Goal: Information Seeking & Learning: Learn about a topic

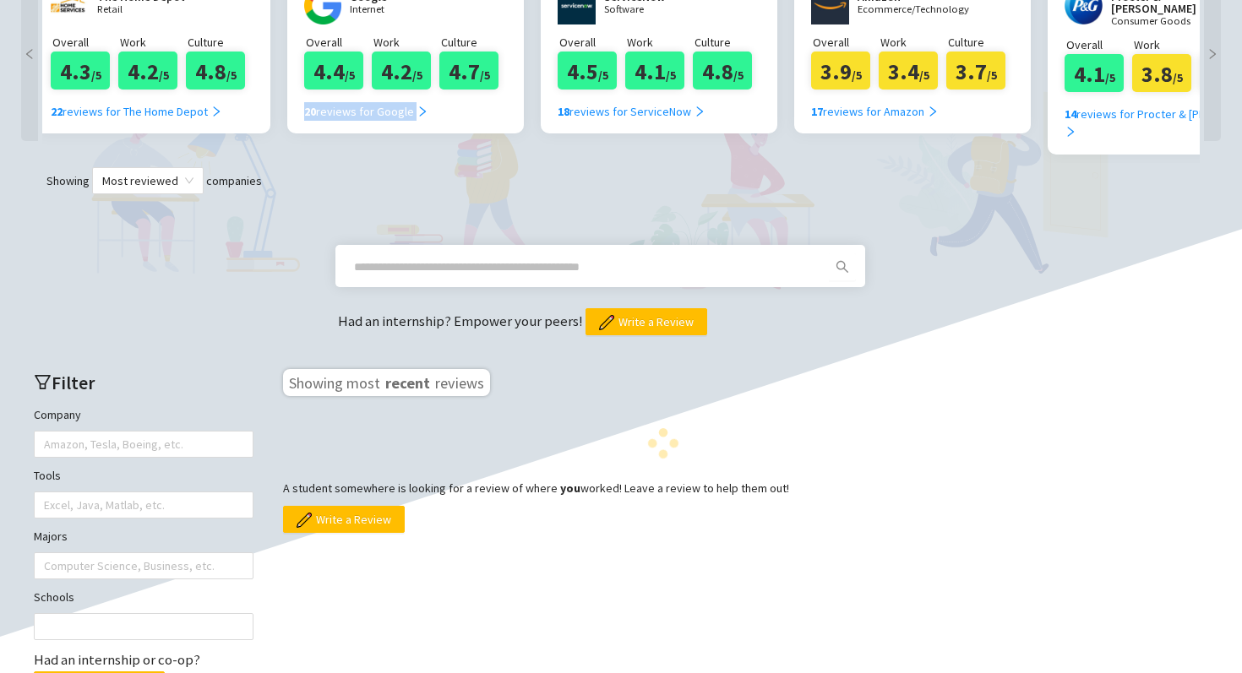
scroll to position [405, 0]
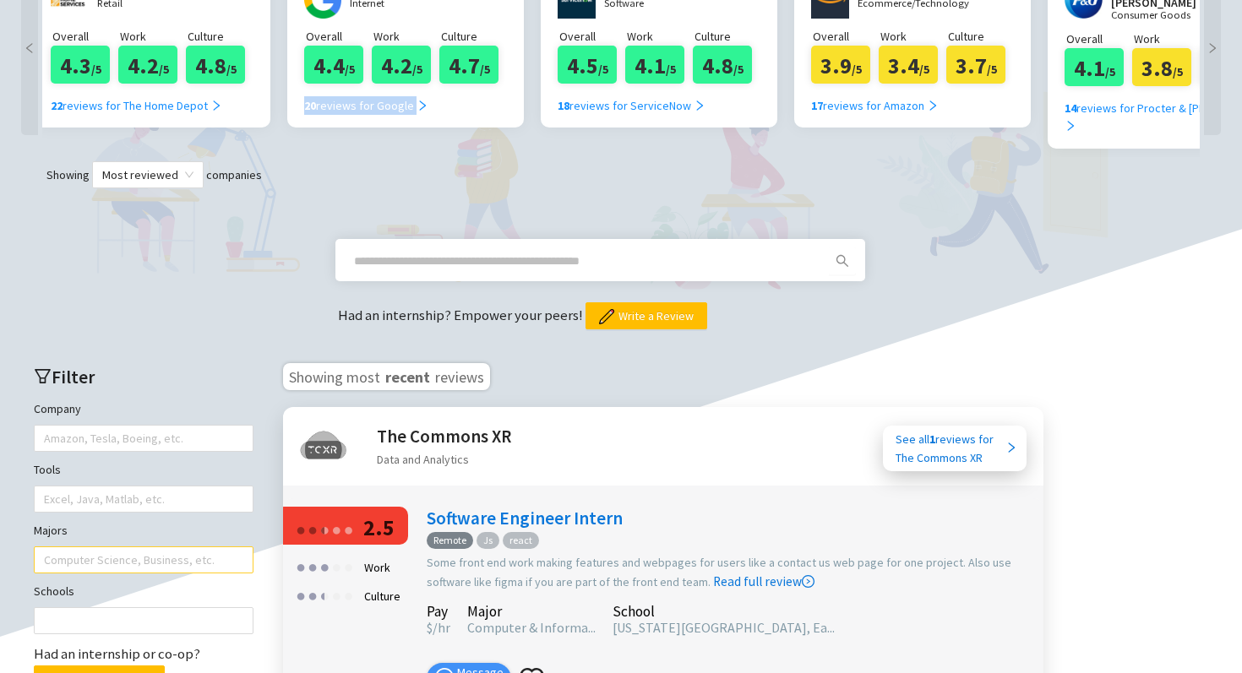
click at [142, 548] on div at bounding box center [135, 560] width 194 height 24
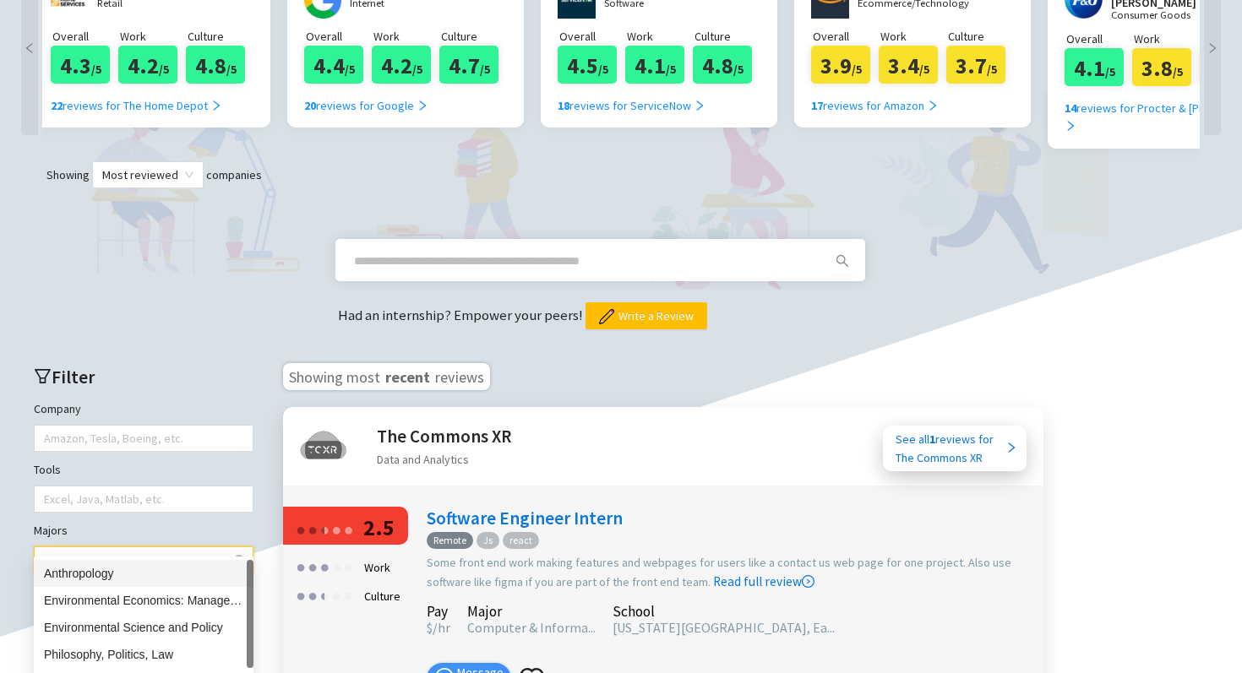
type input "****"
click at [135, 651] on div "Political Science" at bounding box center [143, 654] width 199 height 19
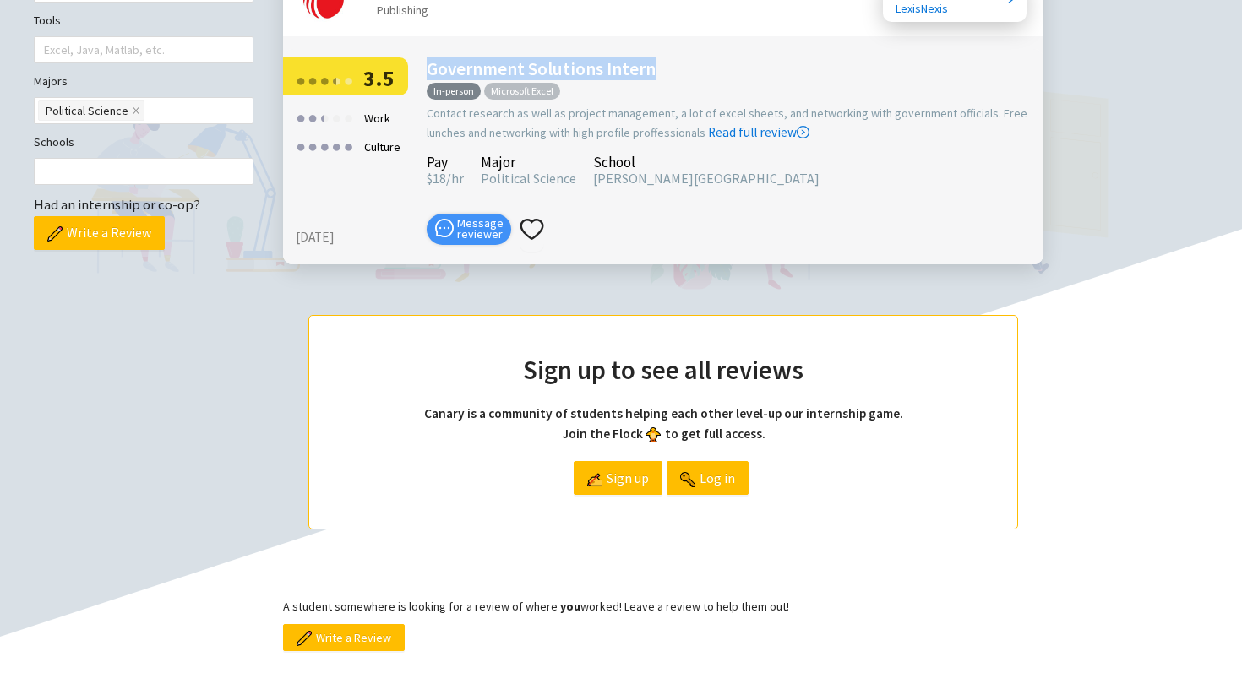
scroll to position [729, 0]
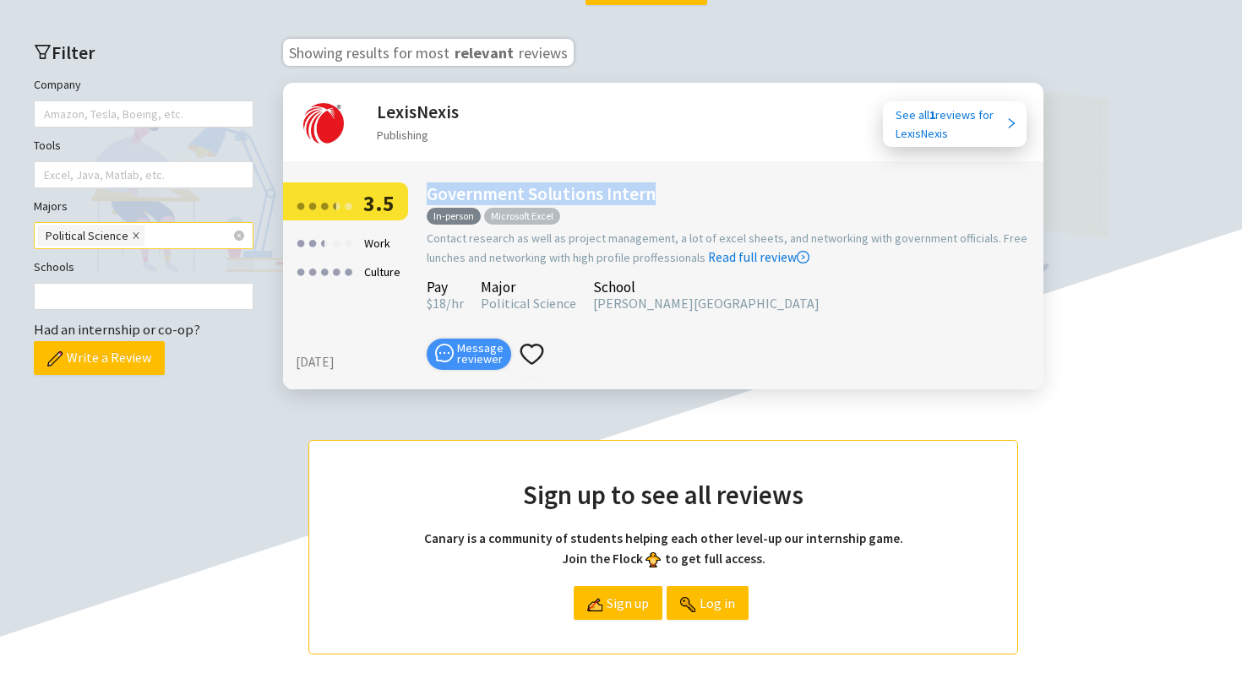
click at [132, 231] on icon "close" at bounding box center [136, 235] width 8 height 8
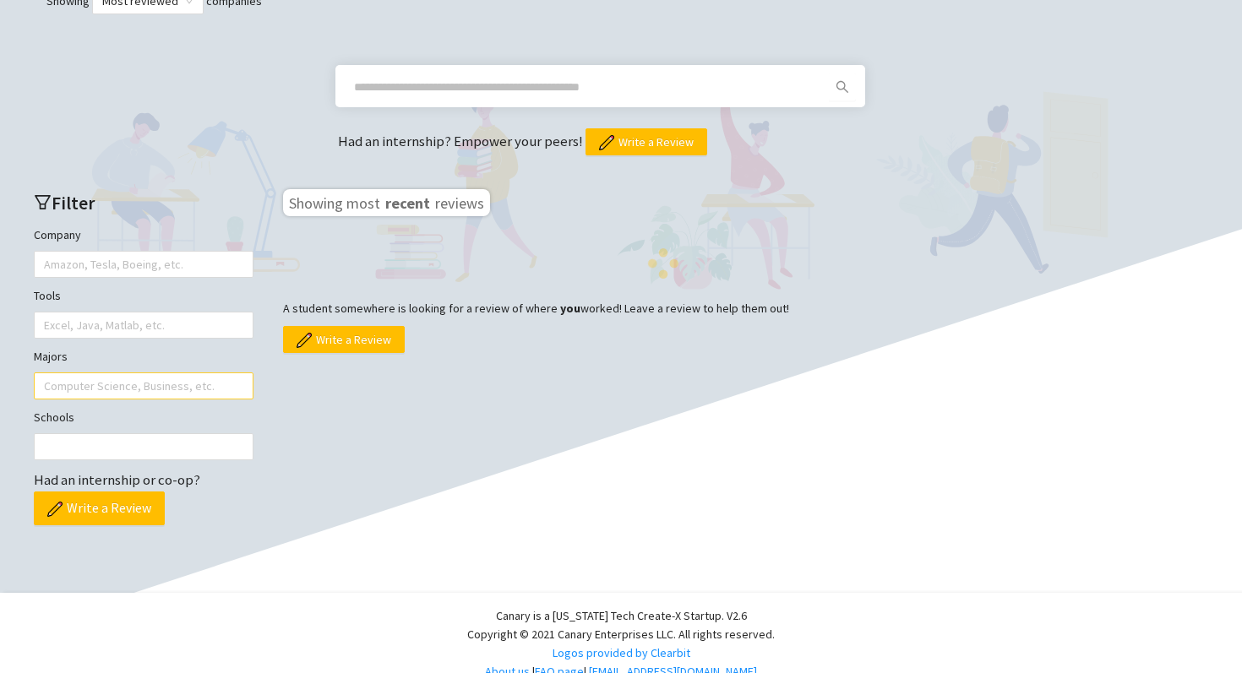
click at [100, 374] on div at bounding box center [135, 386] width 194 height 24
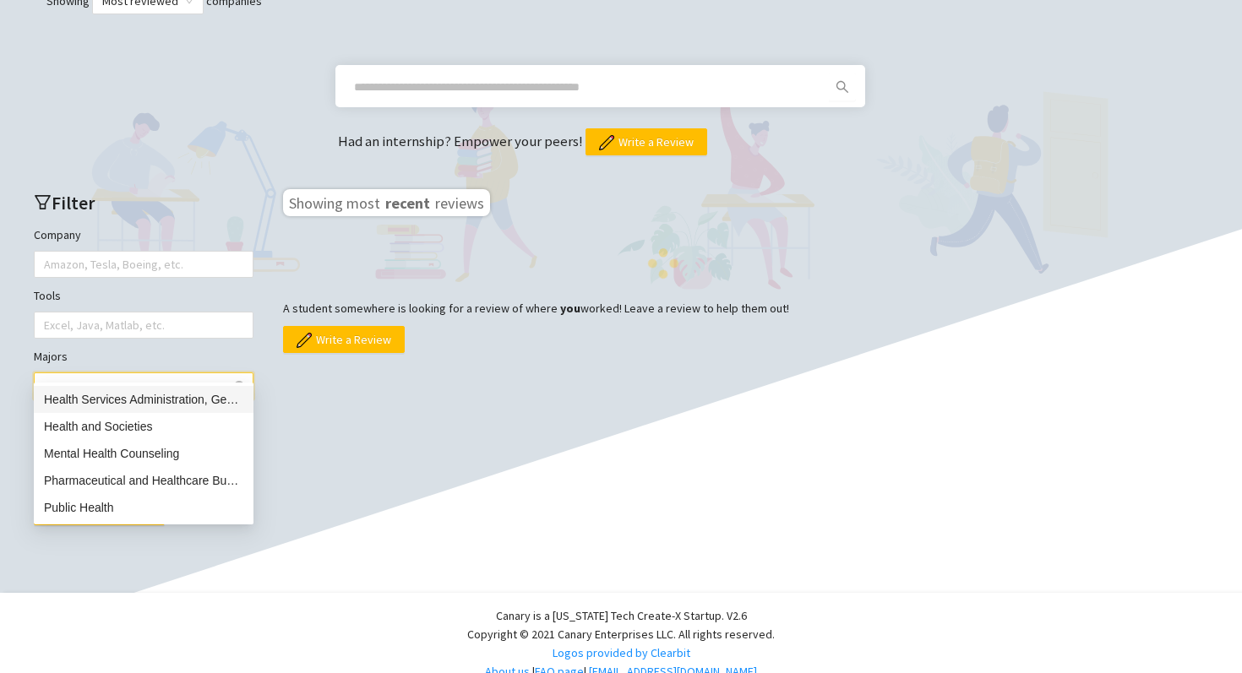
type input "****"
click at [149, 398] on div "Health Services Administration, General" at bounding box center [143, 399] width 199 height 19
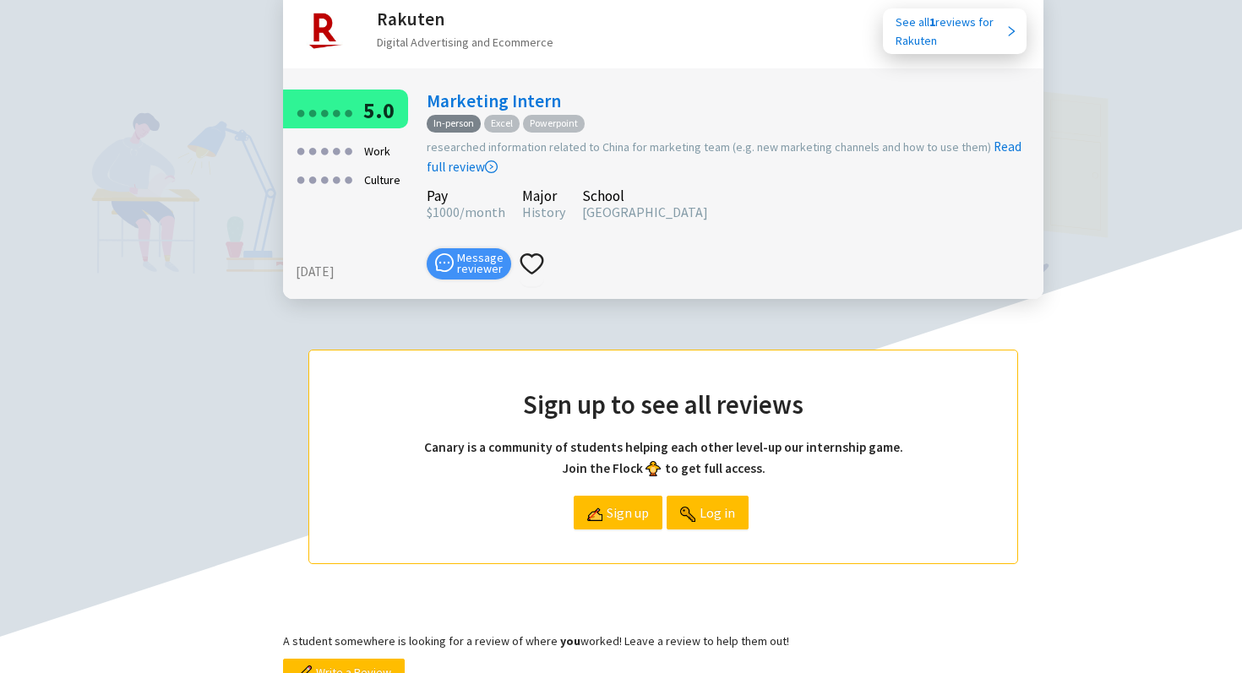
scroll to position [1684, 0]
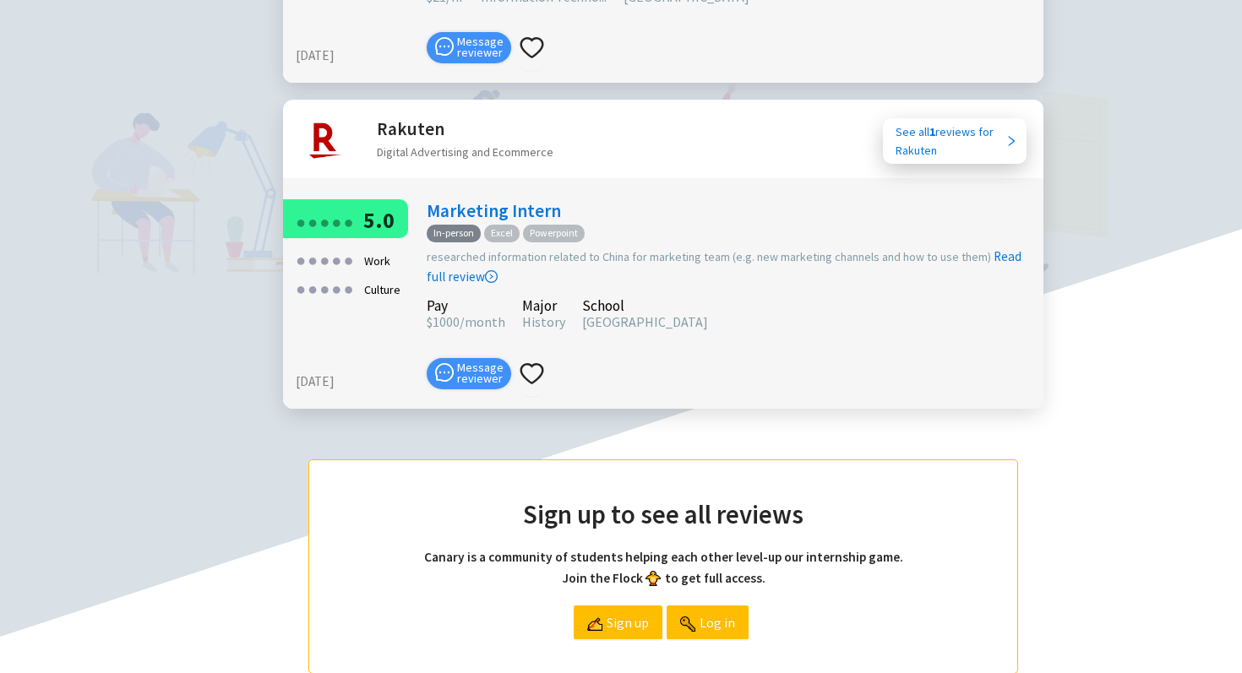
click at [493, 199] on link "Marketing Intern" at bounding box center [494, 210] width 134 height 23
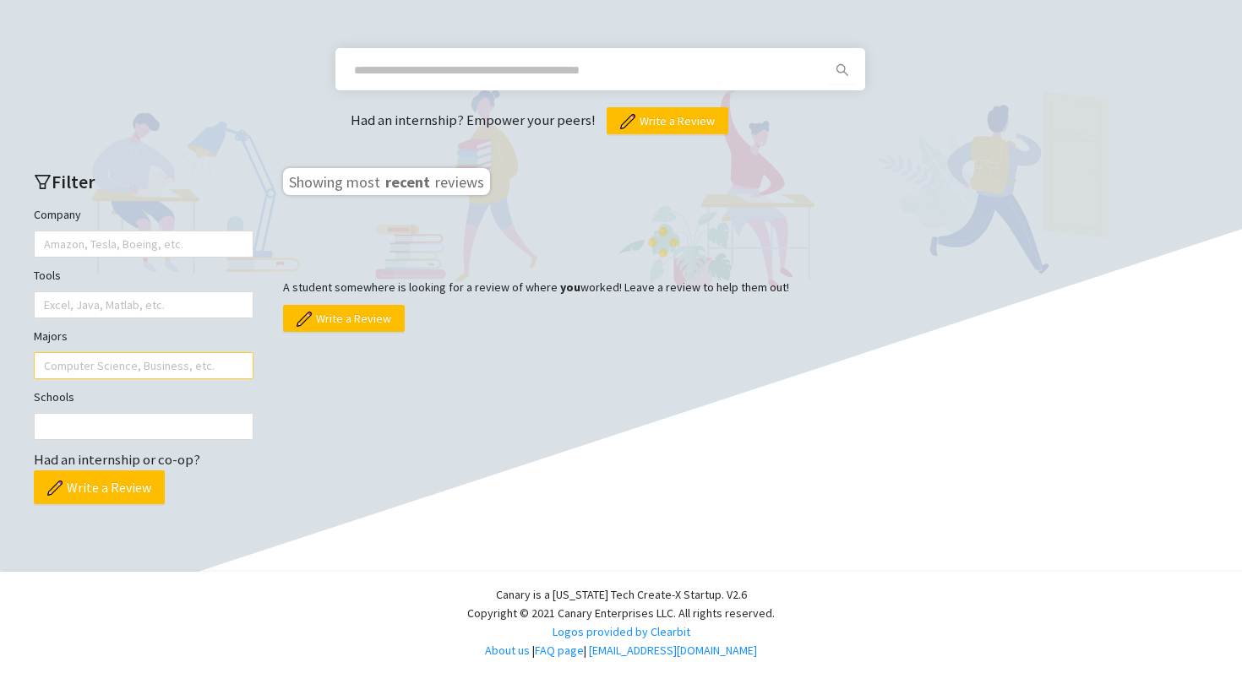
scroll to position [575, 0]
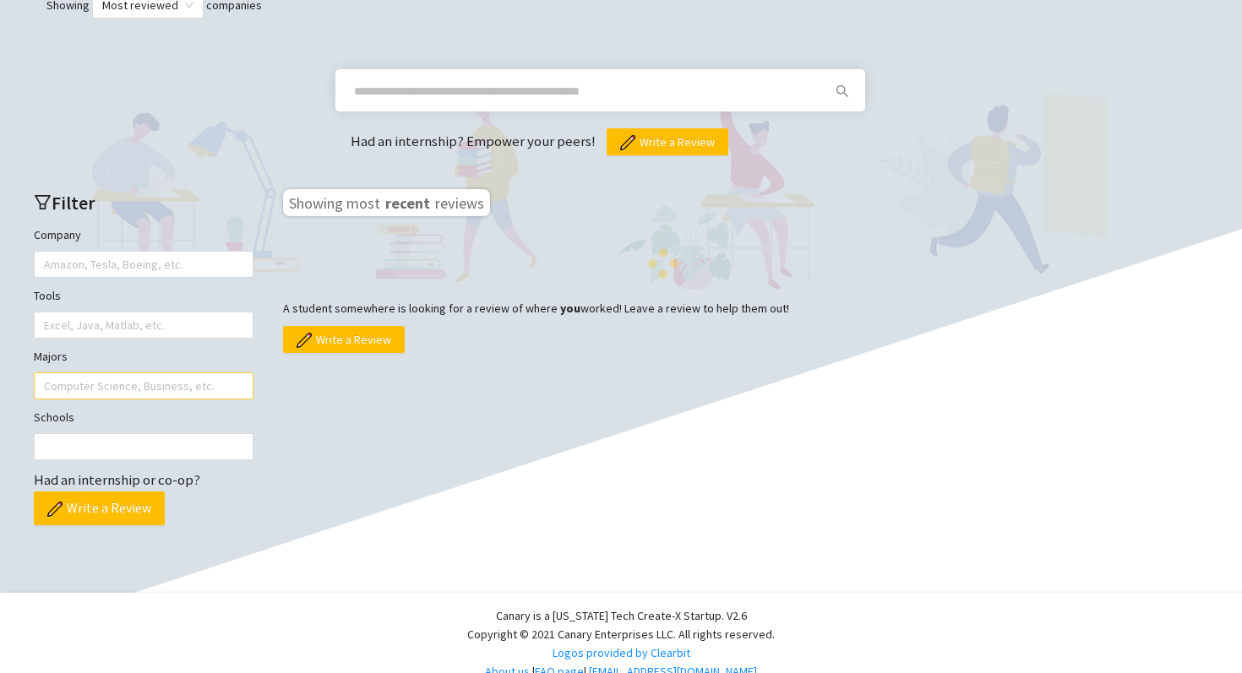
click at [116, 374] on div at bounding box center [135, 386] width 194 height 24
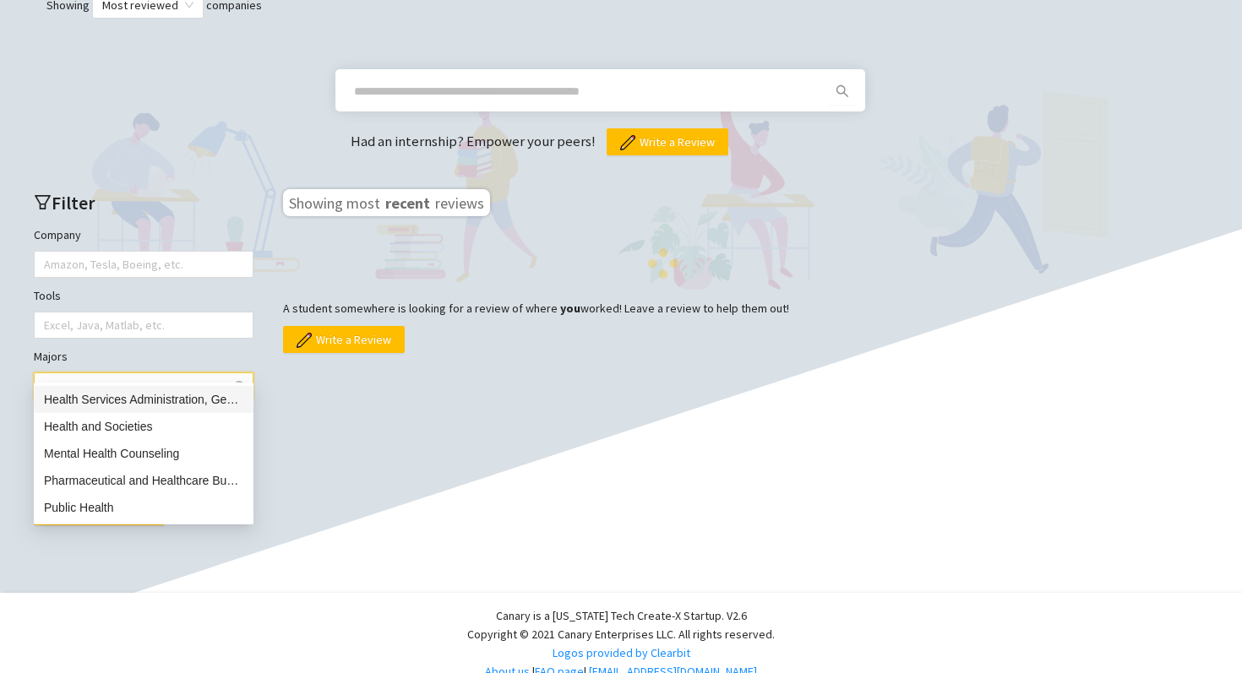
type input "******"
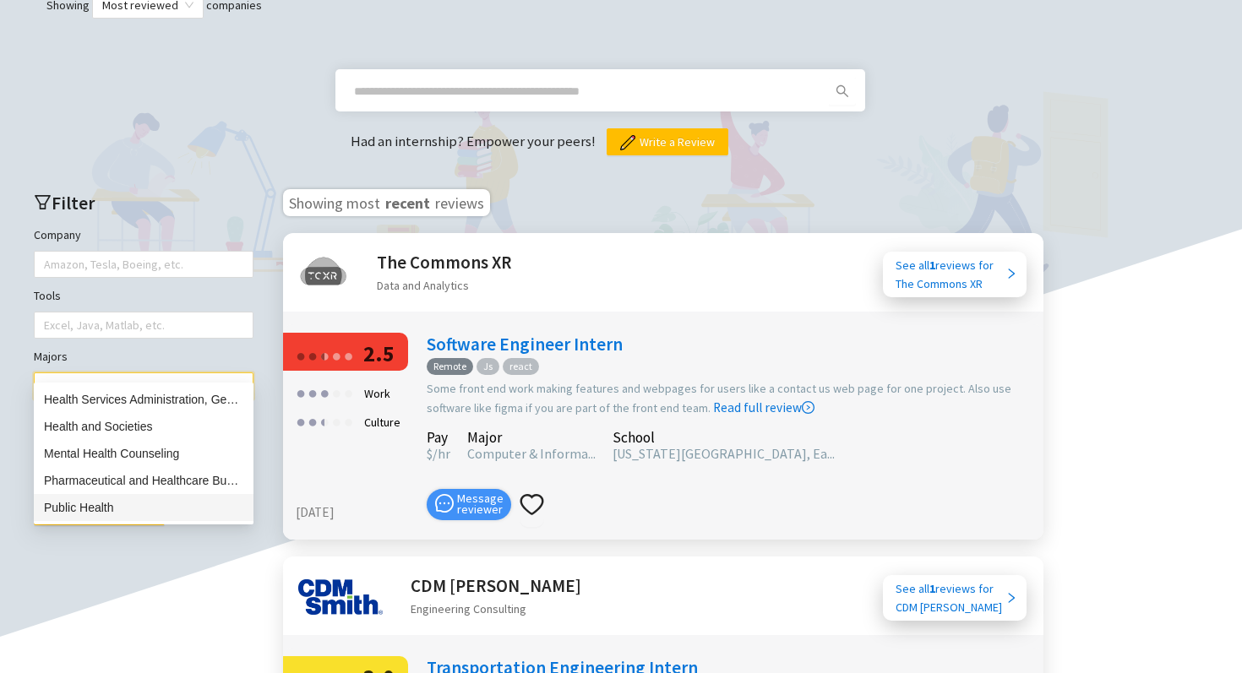
click at [105, 508] on div "Public Health" at bounding box center [143, 507] width 199 height 19
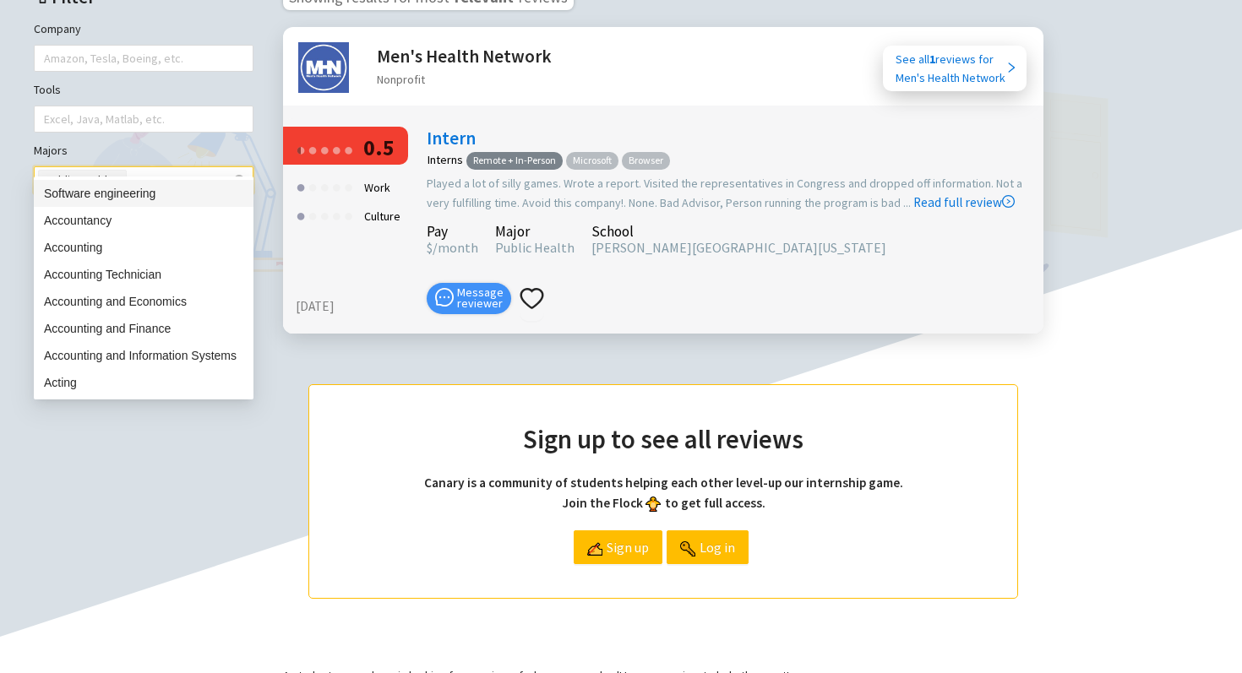
scroll to position [722, 0]
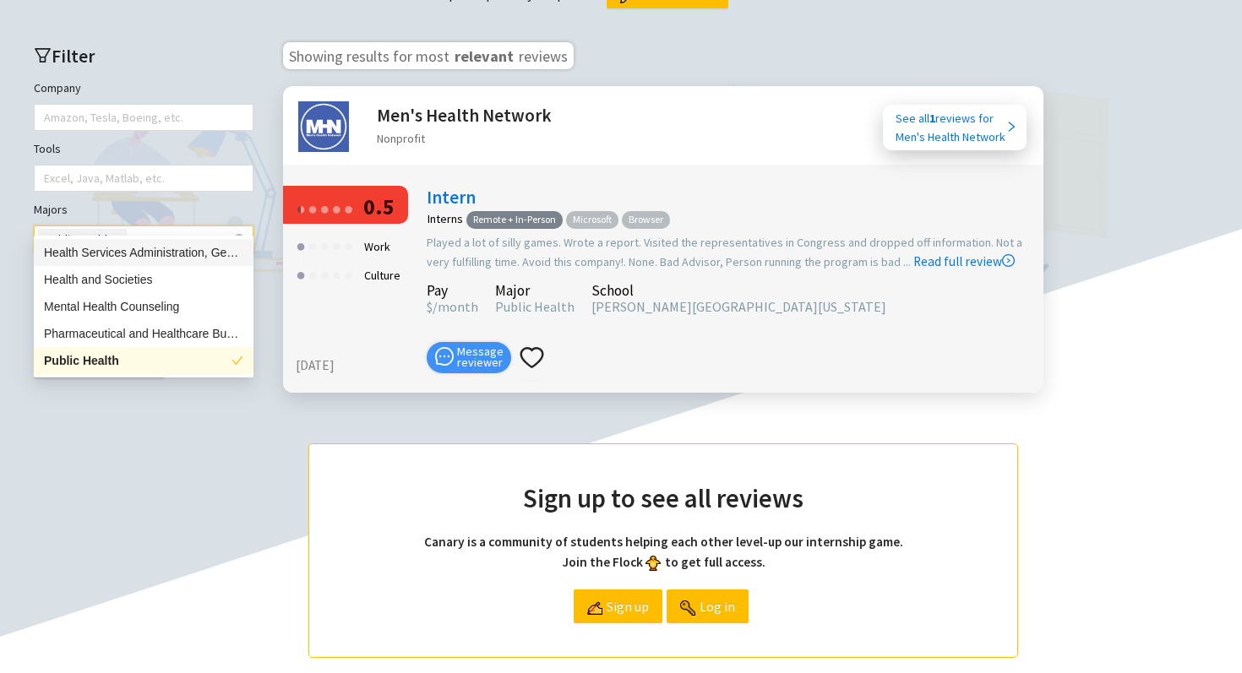
type input "******"
click at [184, 278] on div "Health and Societies" at bounding box center [143, 279] width 199 height 19
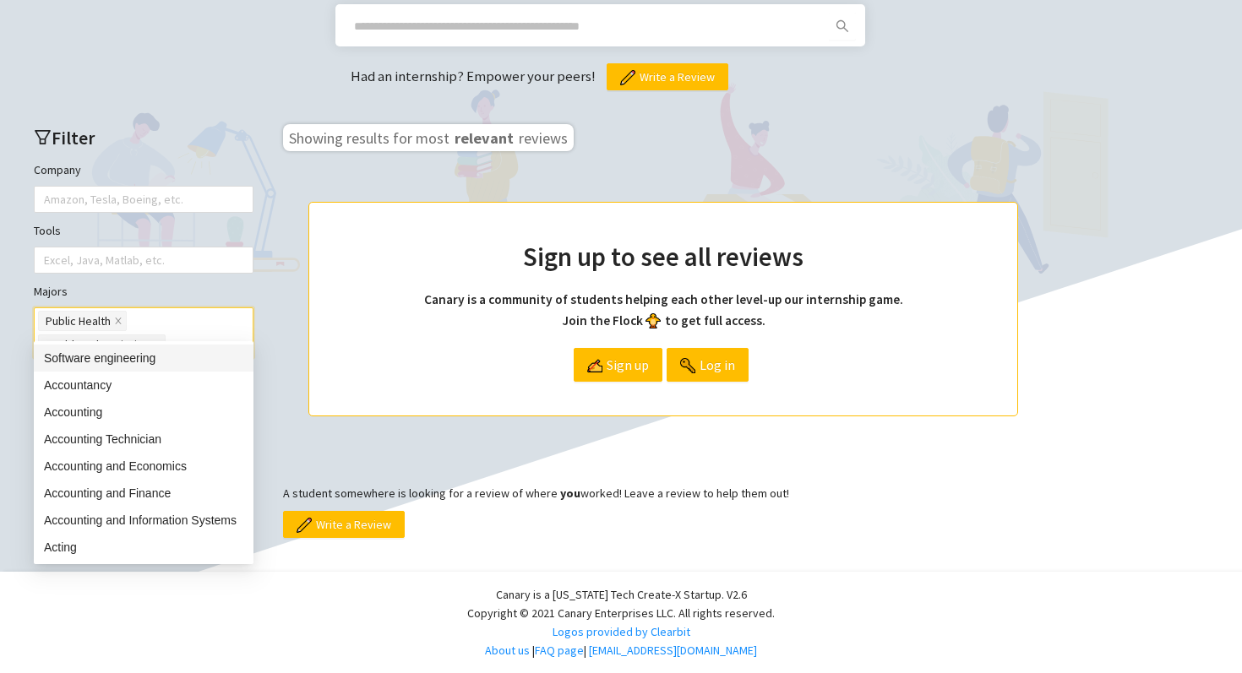
scroll to position [618, 0]
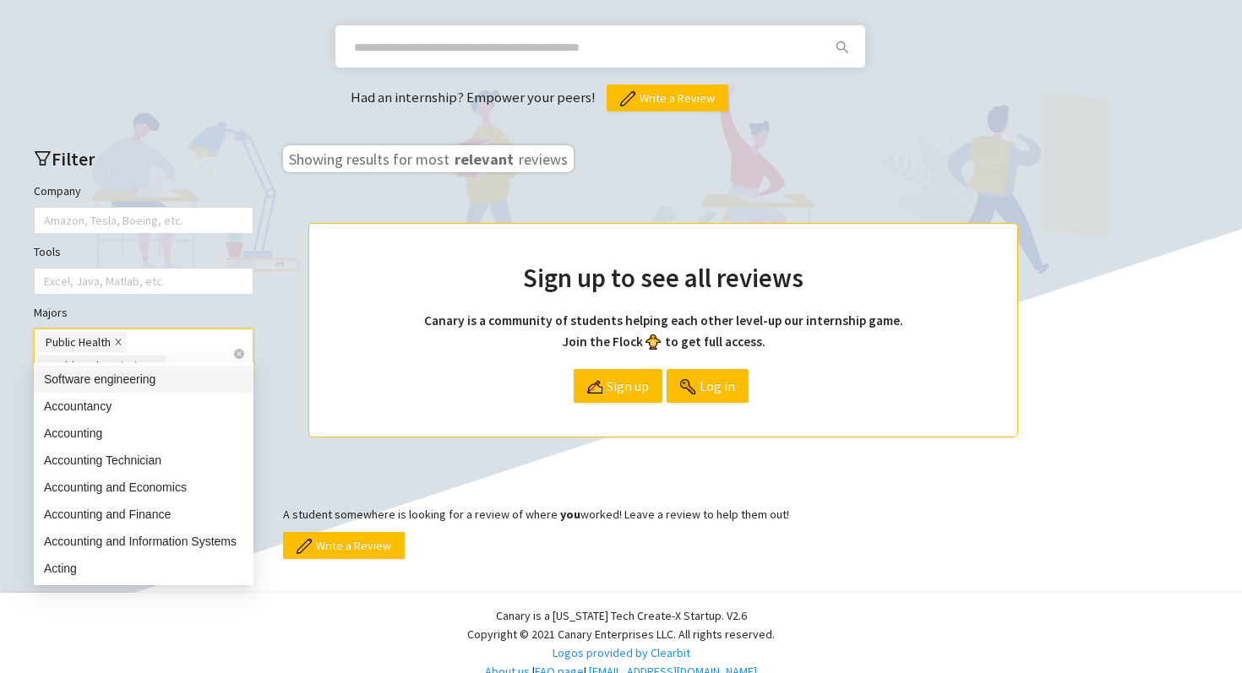
click at [117, 338] on icon "close" at bounding box center [118, 342] width 8 height 8
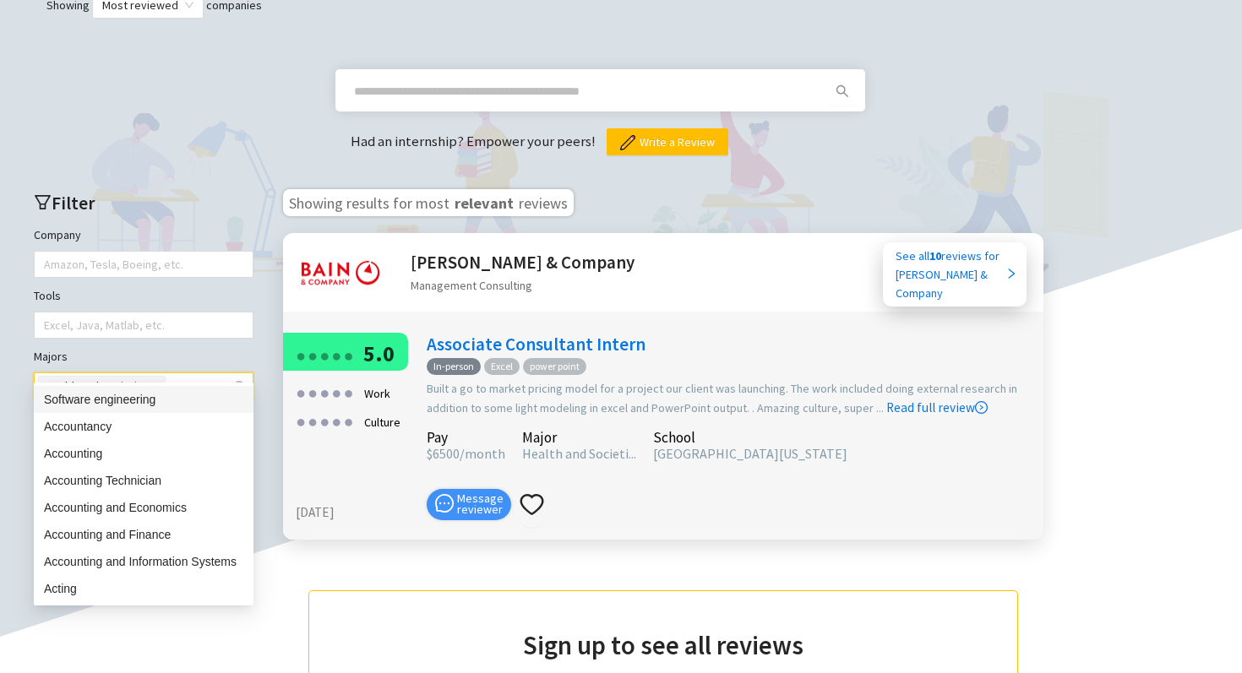
scroll to position [722, 0]
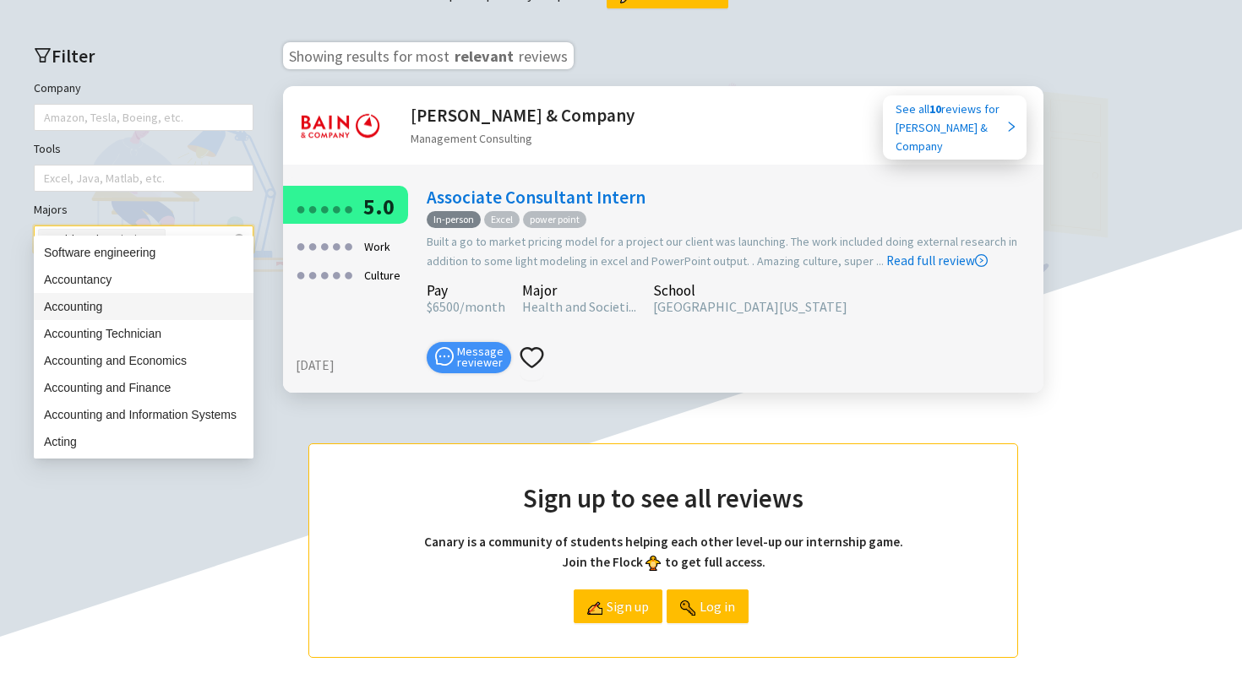
click at [477, 186] on link "Associate Consultant Intern" at bounding box center [536, 197] width 219 height 23
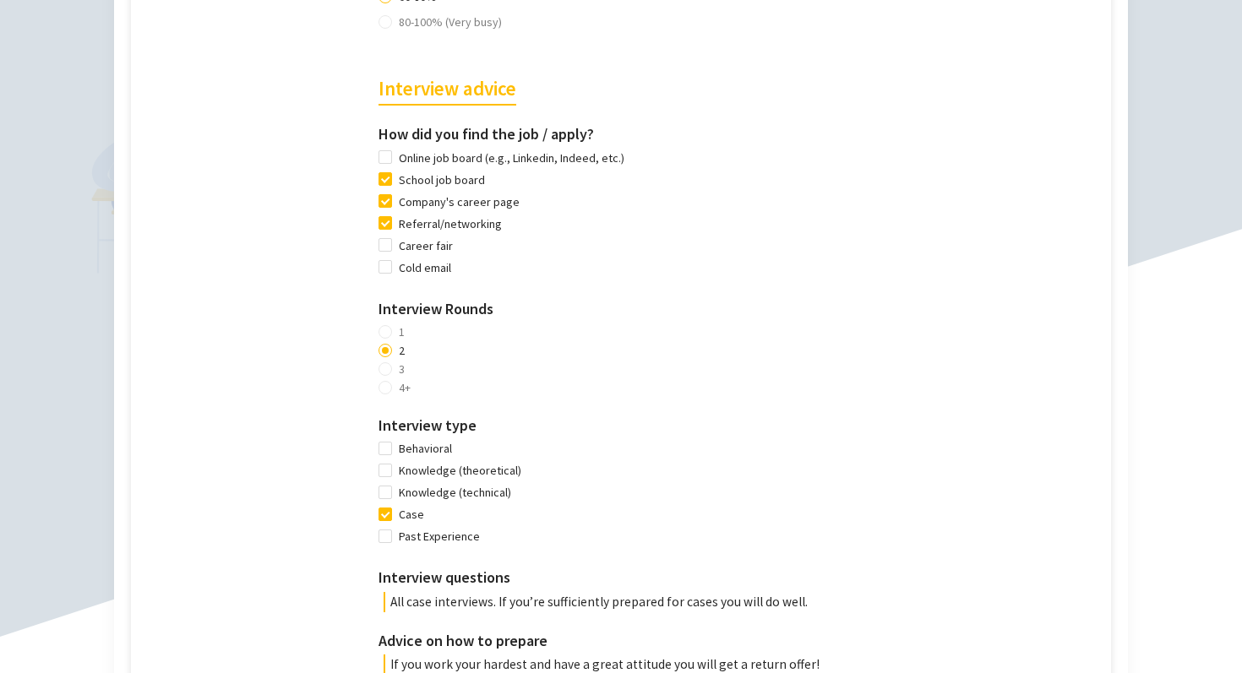
scroll to position [1105, 0]
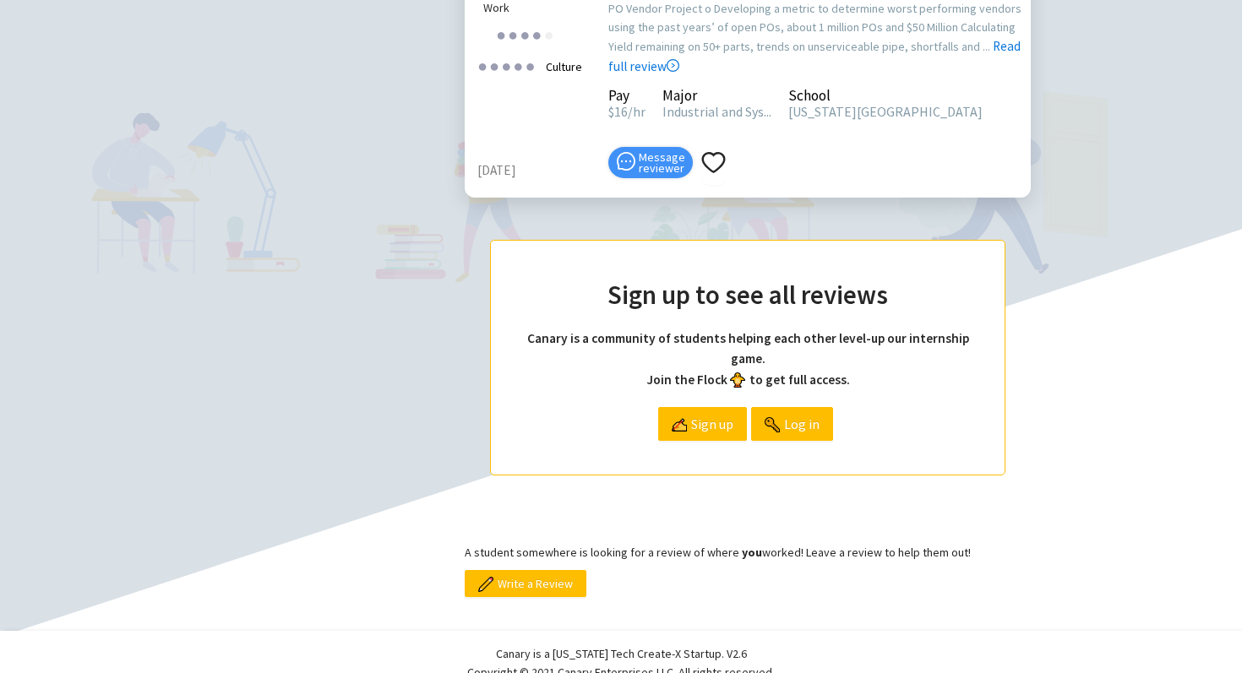
scroll to position [1575, 0]
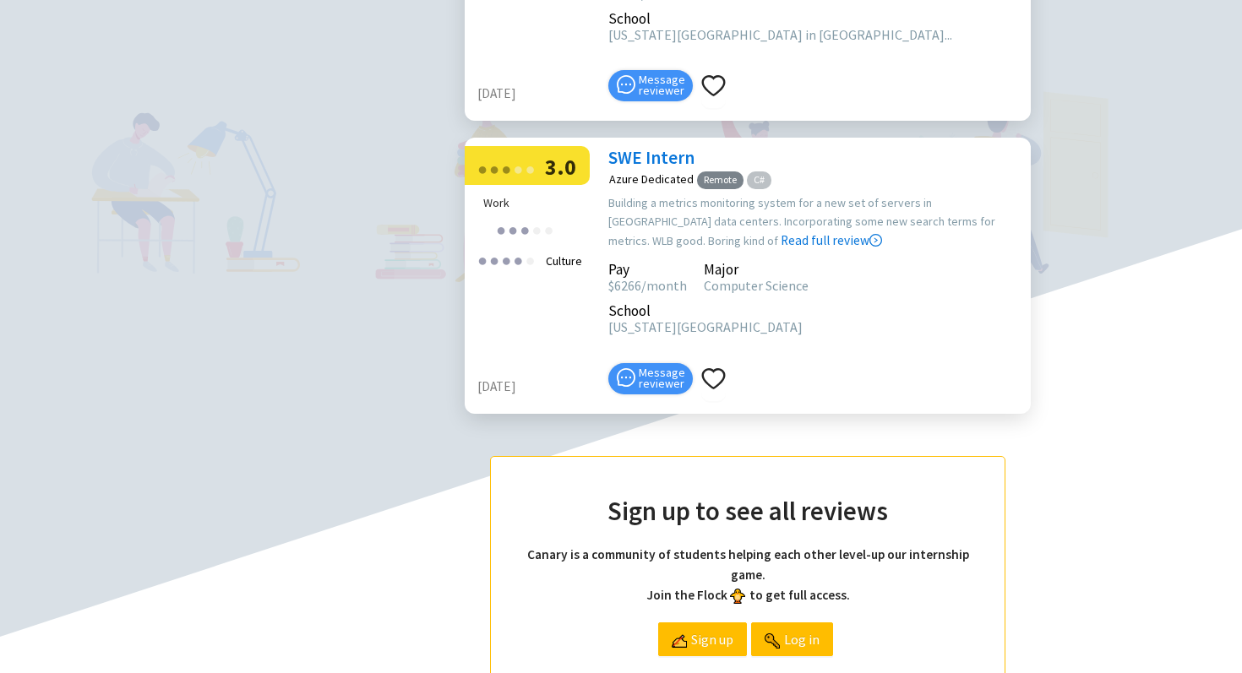
scroll to position [1158, 0]
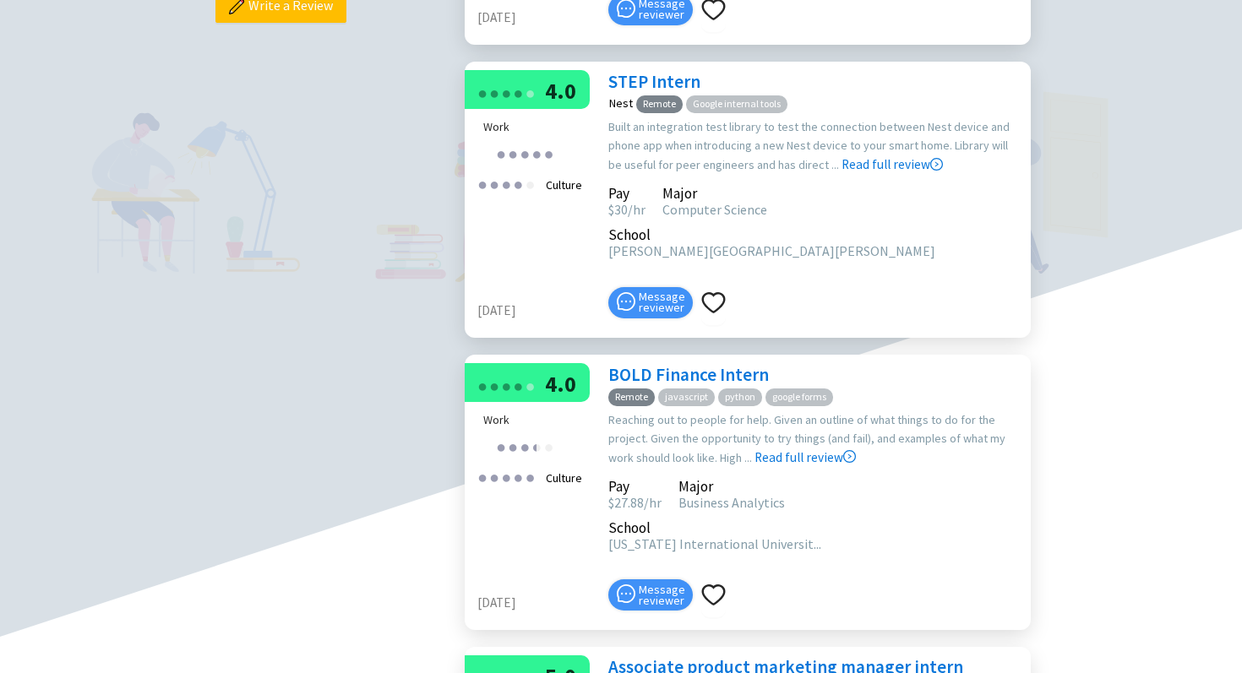
scroll to position [551, 0]
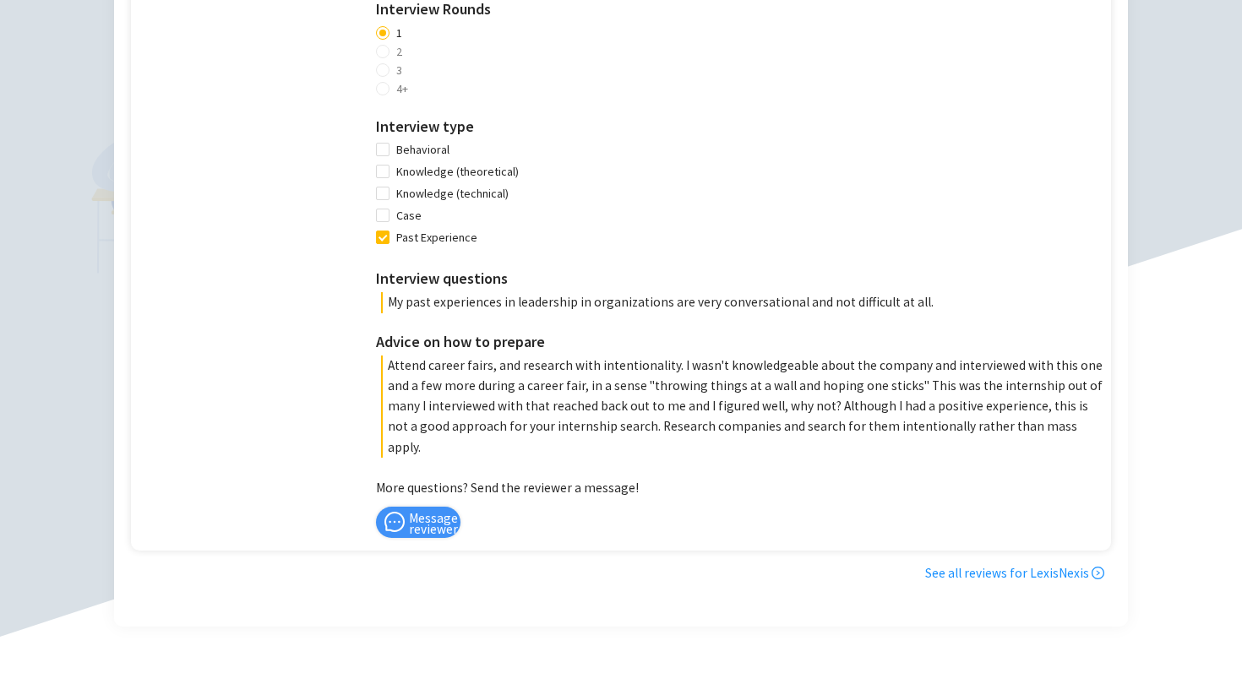
scroll to position [1224, 0]
